Goal: Task Accomplishment & Management: Complete application form

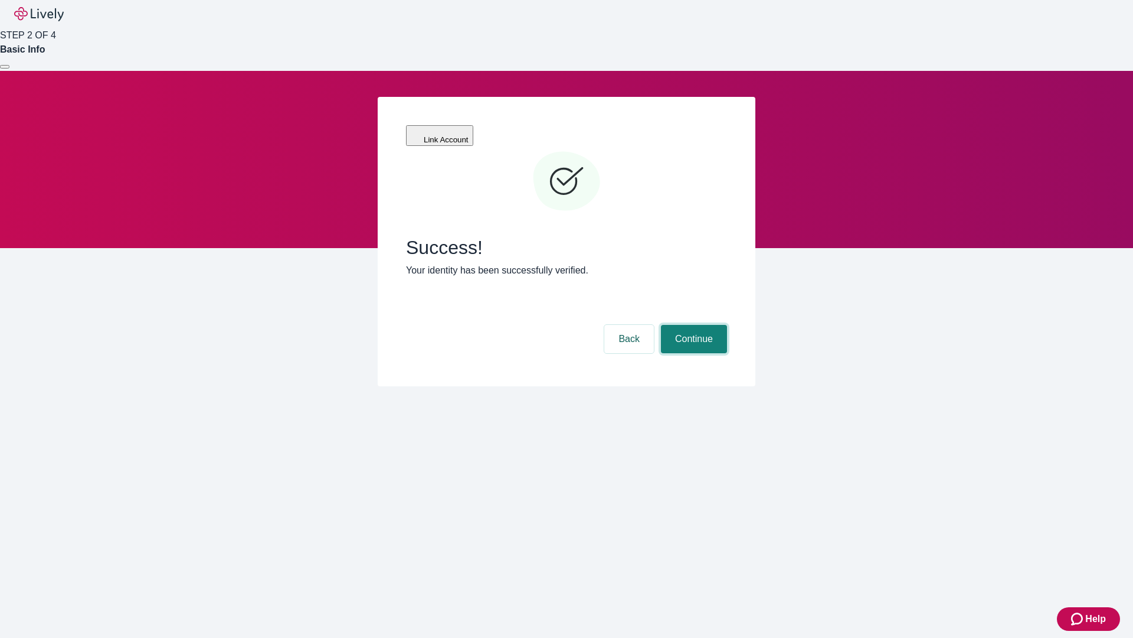
click at [692, 325] on button "Continue" at bounding box center [694, 339] width 66 height 28
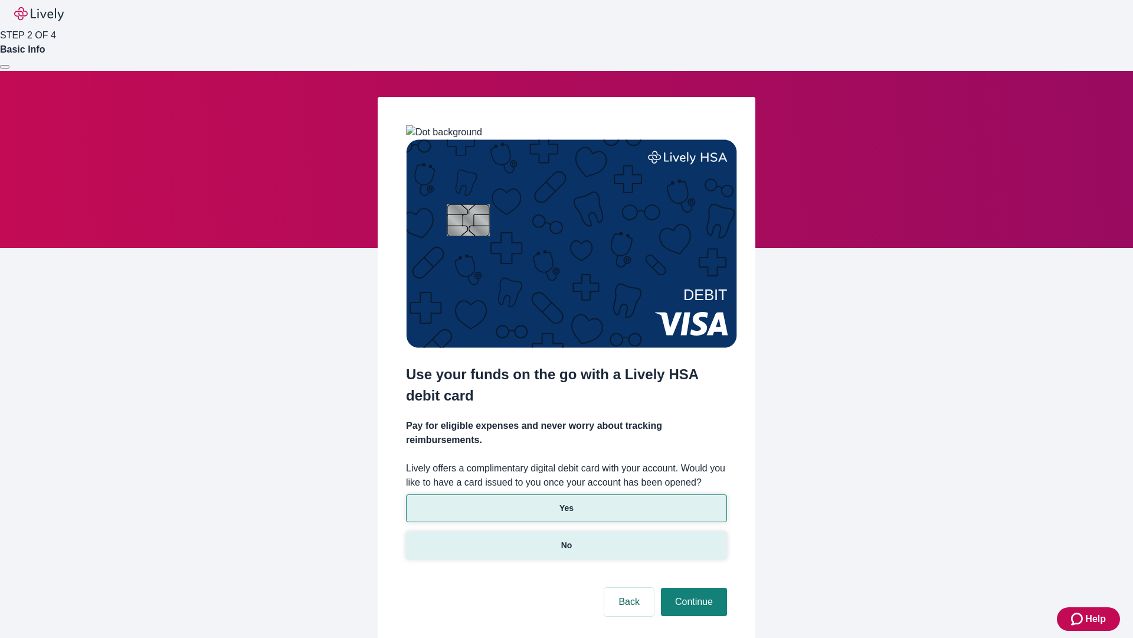
click at [566, 539] on p "No" at bounding box center [566, 545] width 11 height 12
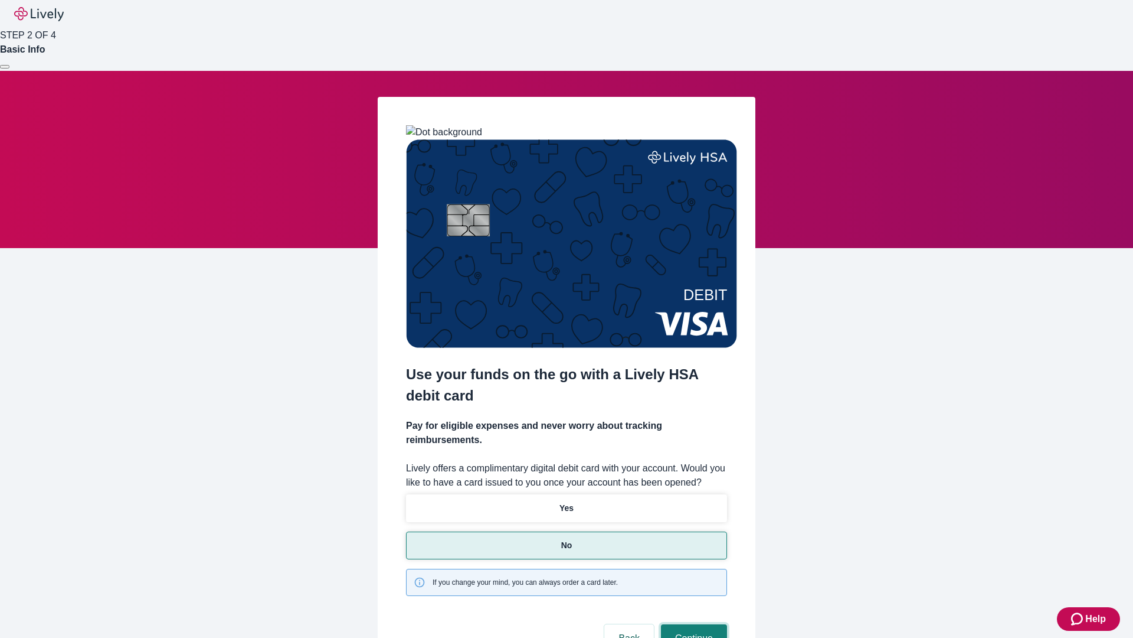
click at [692, 624] on button "Continue" at bounding box center [694, 638] width 66 height 28
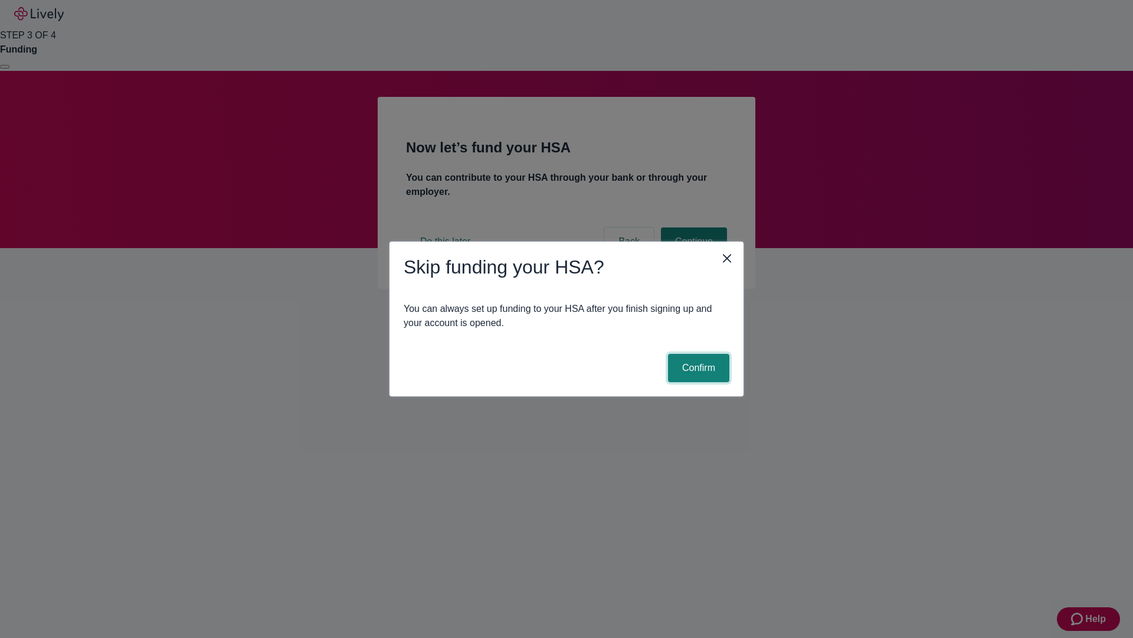
click at [697, 368] on button "Confirm" at bounding box center [698, 368] width 61 height 28
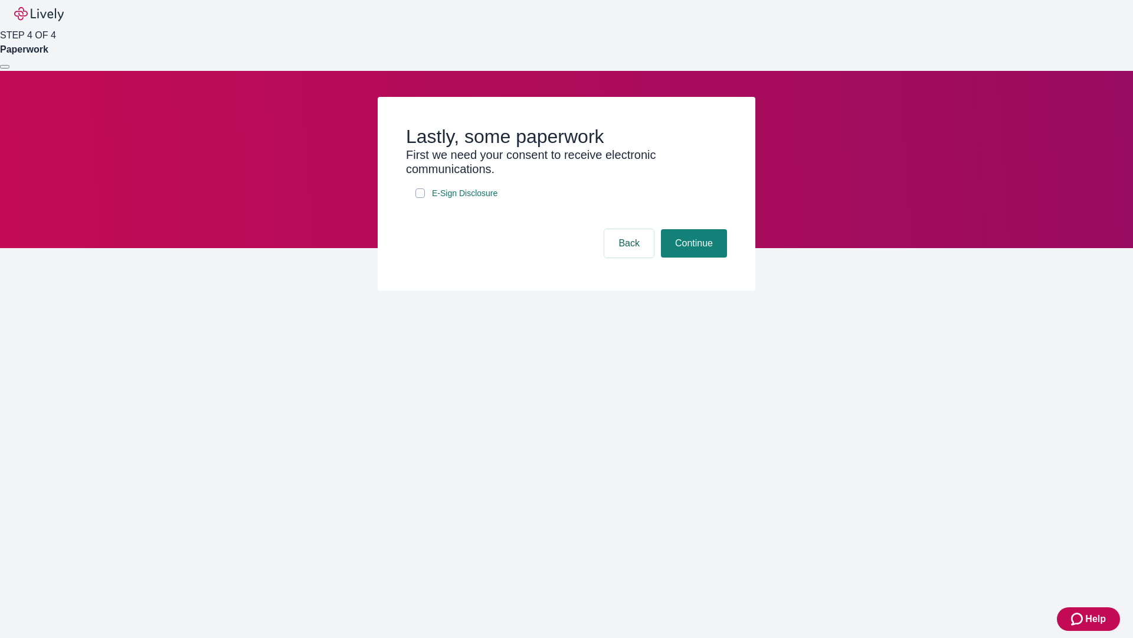
click at [420, 198] on input "E-Sign Disclosure" at bounding box center [420, 192] width 9 height 9
checkbox input "true"
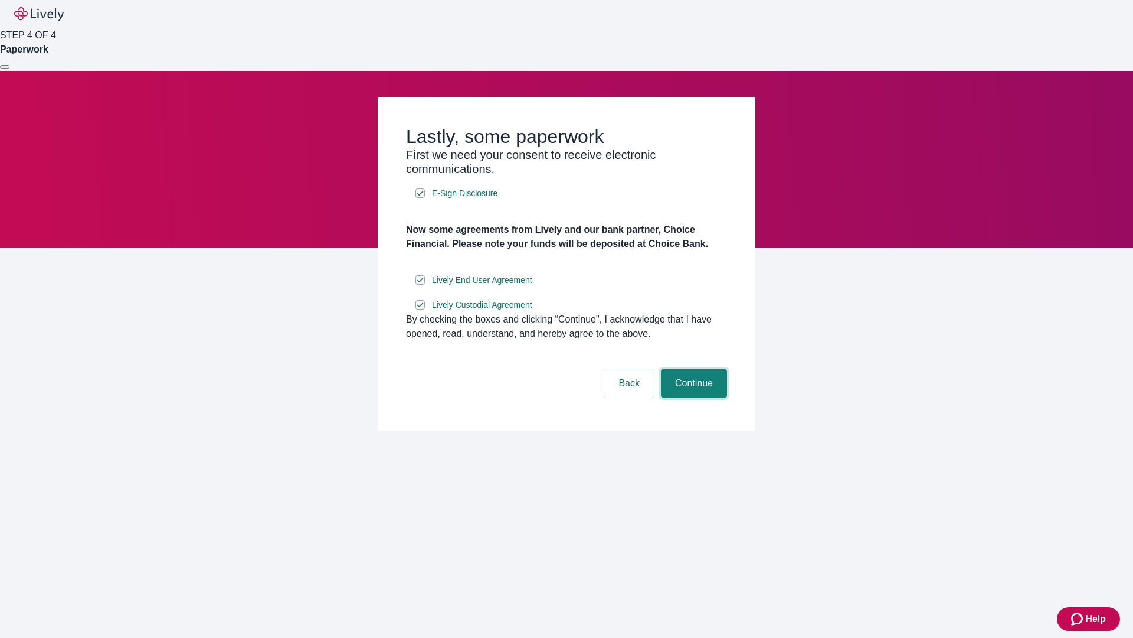
click at [692, 397] on button "Continue" at bounding box center [694, 383] width 66 height 28
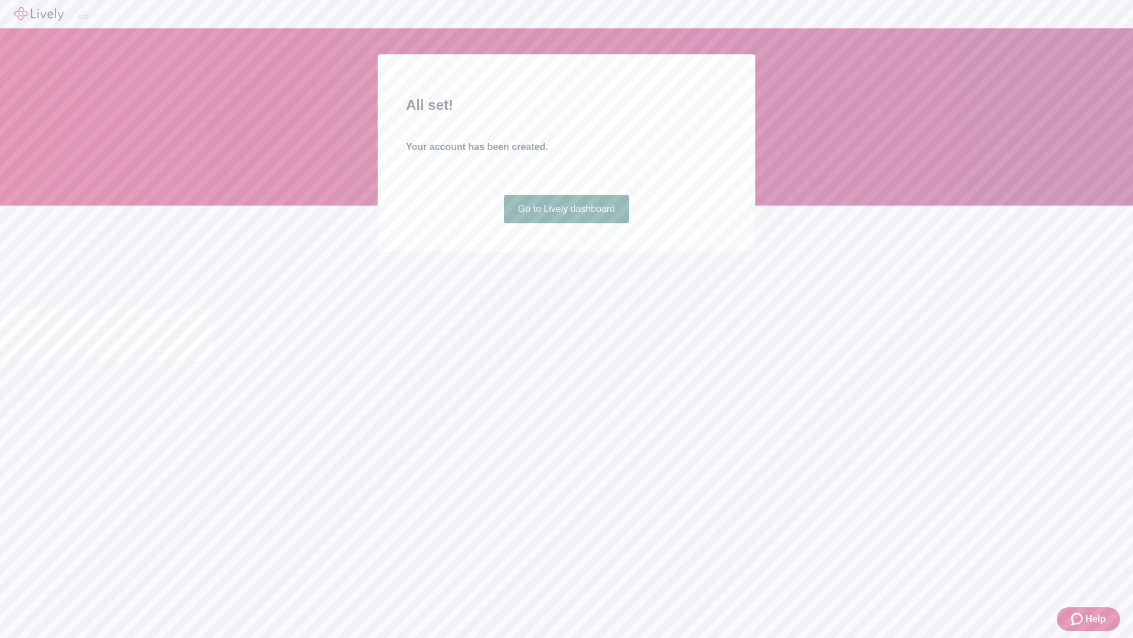
click at [566, 223] on link "Go to Lively dashboard" at bounding box center [567, 209] width 126 height 28
